Goal: Task Accomplishment & Management: Use online tool/utility

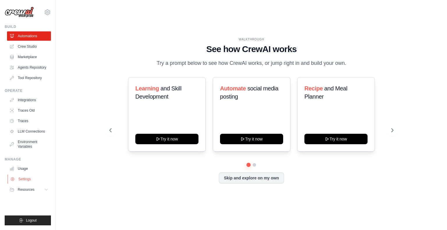
click at [26, 175] on link "Settings" at bounding box center [30, 179] width 44 height 9
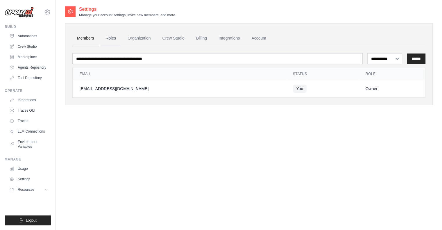
click at [108, 37] on link "Roles" at bounding box center [111, 39] width 20 height 16
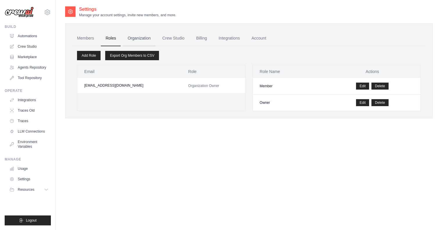
click at [137, 35] on link "Organization" at bounding box center [139, 39] width 32 height 16
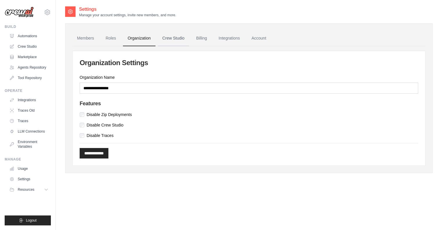
click at [187, 44] on link "Crew Studio" at bounding box center [173, 39] width 31 height 16
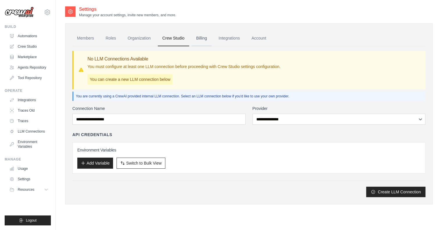
click at [199, 42] on link "Billing" at bounding box center [202, 39] width 20 height 16
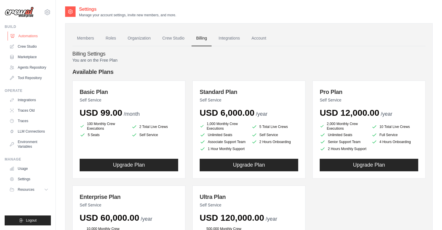
click at [20, 36] on link "Automations" at bounding box center [30, 35] width 44 height 9
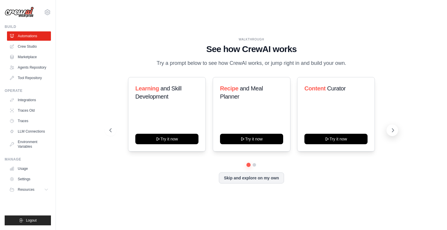
click at [392, 127] on button at bounding box center [392, 131] width 12 height 12
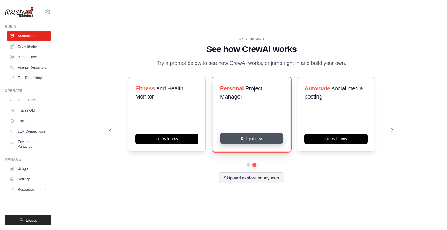
click at [263, 139] on button "Try it now" at bounding box center [251, 138] width 63 height 10
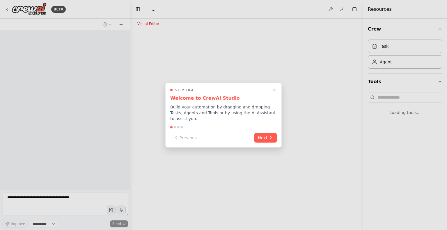
select select "****"
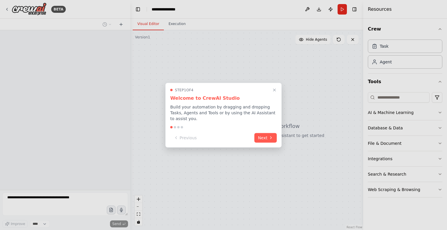
click at [263, 139] on div "Previous Next" at bounding box center [223, 138] width 106 height 10
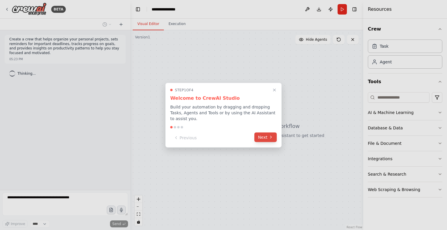
click at [265, 133] on button "Next" at bounding box center [265, 137] width 22 height 10
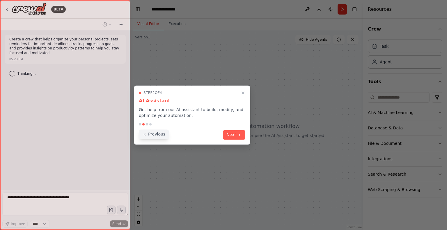
click at [162, 136] on button "Previous" at bounding box center [154, 134] width 30 height 10
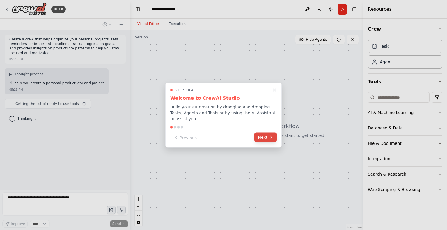
click at [259, 137] on button "Next" at bounding box center [265, 137] width 22 height 10
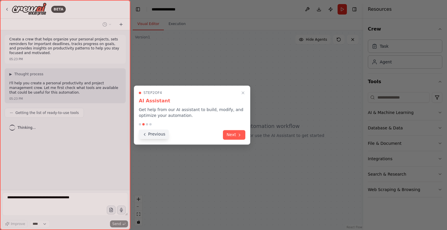
click at [155, 133] on button "Previous" at bounding box center [154, 134] width 30 height 10
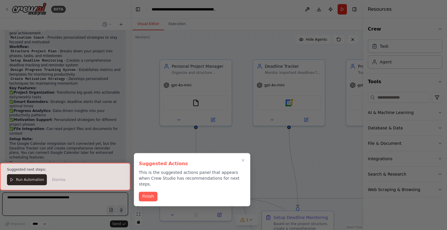
scroll to position [589, 0]
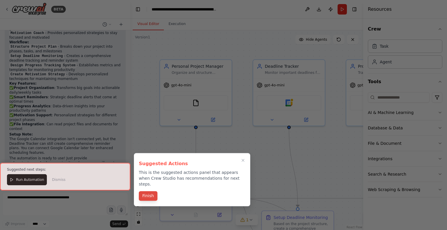
click at [144, 193] on button "Finish" at bounding box center [148, 196] width 19 height 10
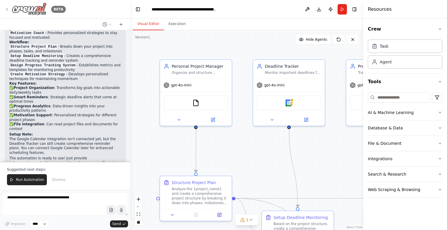
click at [43, 12] on img at bounding box center [29, 9] width 35 height 13
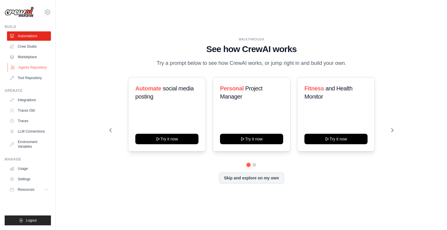
click at [35, 66] on link "Agents Repository" at bounding box center [30, 67] width 44 height 9
